Goal: Task Accomplishment & Management: Use online tool/utility

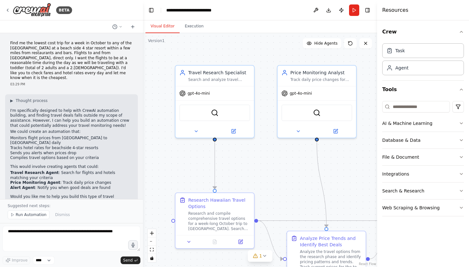
scroll to position [591, 0]
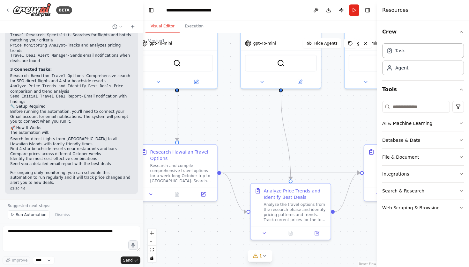
drag, startPoint x: 352, startPoint y: 181, endPoint x: 224, endPoint y: 133, distance: 137.1
click at [227, 131] on div ".deletable-edge-delete-btn { width: 20px; height: 20px; border: 0px solid #ffff…" at bounding box center [260, 150] width 234 height 234
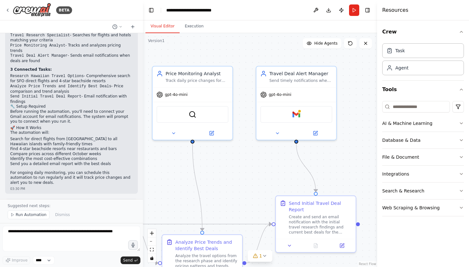
drag, startPoint x: 351, startPoint y: 127, endPoint x: 351, endPoint y: 179, distance: 52.6
click at [351, 179] on div ".deletable-edge-delete-btn { width: 20px; height: 20px; border: 0px solid #ffff…" at bounding box center [260, 150] width 234 height 234
click at [356, 12] on button "Run" at bounding box center [354, 9] width 10 height 11
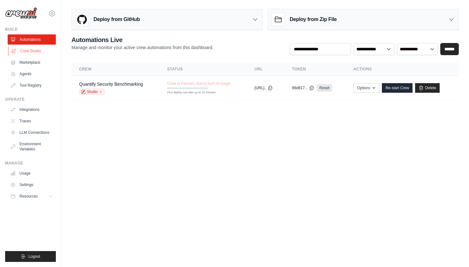
click at [30, 55] on link "Crew Studio" at bounding box center [32, 51] width 48 height 10
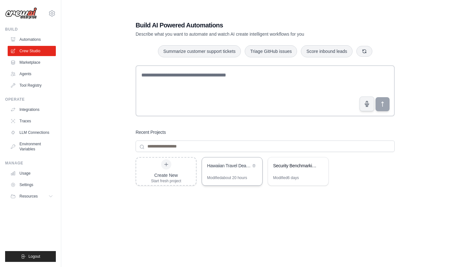
click at [227, 164] on div "Hawaiian Travel Deal Monitor" at bounding box center [229, 166] width 44 height 6
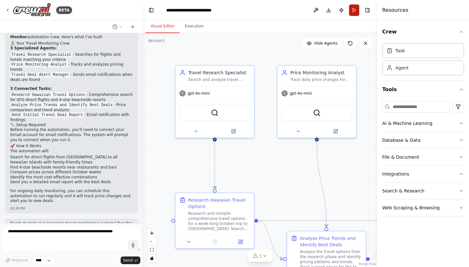
click at [356, 12] on button "Run" at bounding box center [354, 9] width 10 height 11
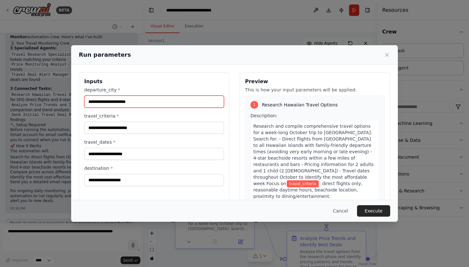
click at [163, 101] on input "departure_city *" at bounding box center [154, 102] width 140 height 12
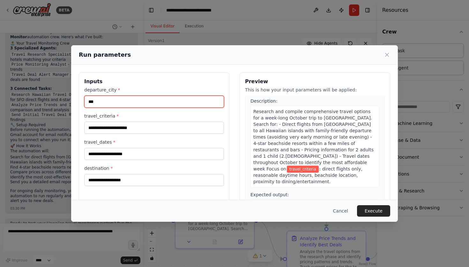
scroll to position [16, 0]
type input "***"
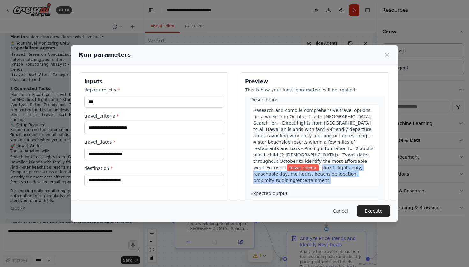
drag, startPoint x: 288, startPoint y: 163, endPoint x: 322, endPoint y: 174, distance: 36.1
click at [322, 174] on div "Research and compile comprehensive travel options for a week-long October trip …" at bounding box center [314, 145] width 129 height 82
copy span "direct flights only, reasonable daytime hours, beachside location, proximity to…"
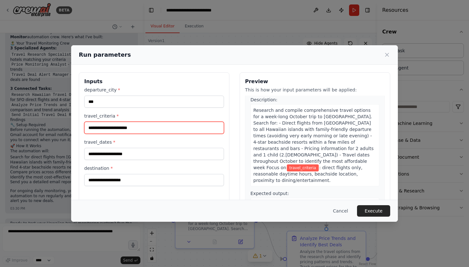
click at [136, 125] on input "travel_criteria *" at bounding box center [154, 128] width 140 height 12
paste input "**********"
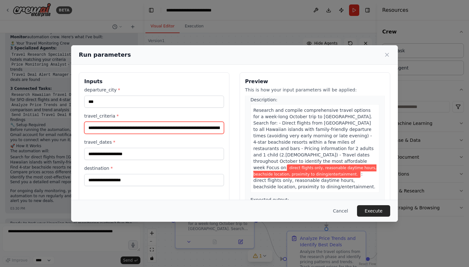
type input "**********"
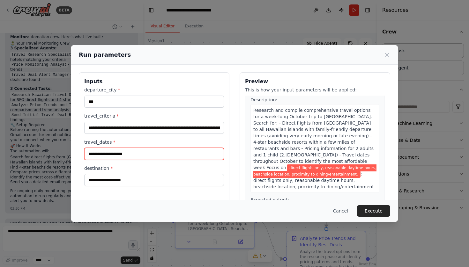
click at [169, 155] on input "travel_dates *" at bounding box center [154, 154] width 140 height 12
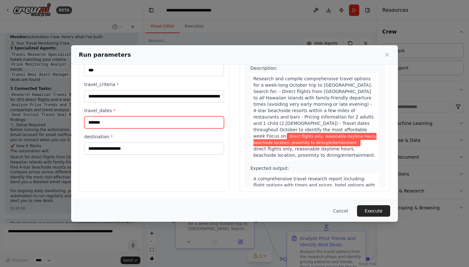
scroll to position [32, 0]
type input "*******"
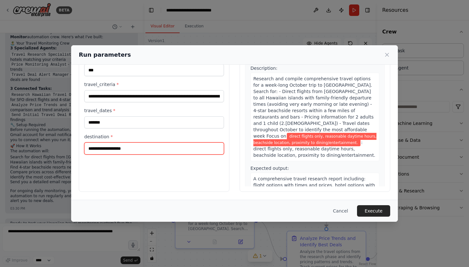
click at [162, 149] on input "destination *" at bounding box center [154, 149] width 140 height 12
type input "**********"
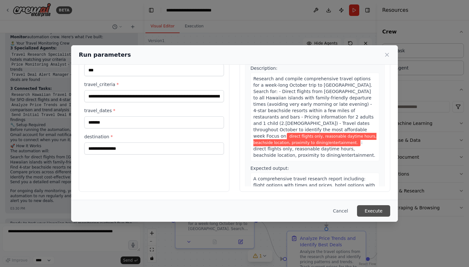
click at [378, 212] on button "Execute" at bounding box center [373, 210] width 33 height 11
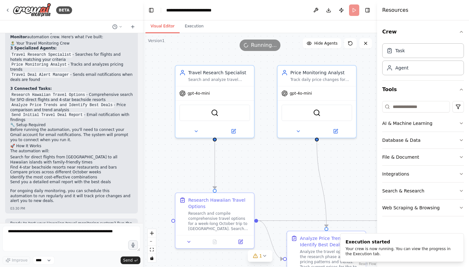
click at [193, 33] on div ".deletable-edge-delete-btn { width: 20px; height: 20px; border: 0px solid #ffff…" at bounding box center [260, 150] width 234 height 234
click at [193, 29] on button "Execution" at bounding box center [194, 26] width 29 height 13
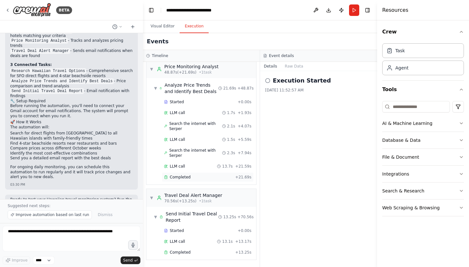
scroll to position [134, 0]
click at [195, 180] on div "Completed + 21.69s" at bounding box center [208, 178] width 92 height 10
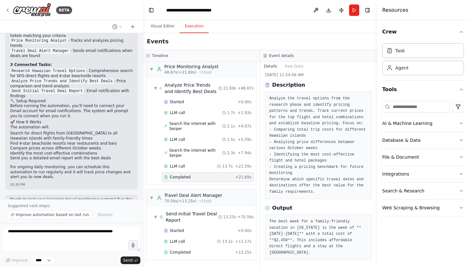
scroll to position [15, 0]
click at [190, 251] on div "Completed" at bounding box center [198, 252] width 69 height 5
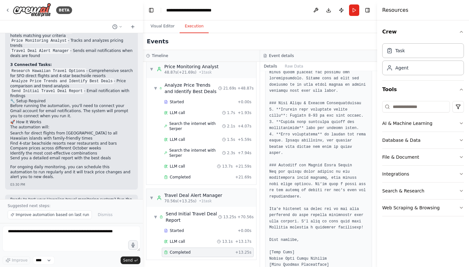
scroll to position [0, 0]
